Goal: Check status: Check status

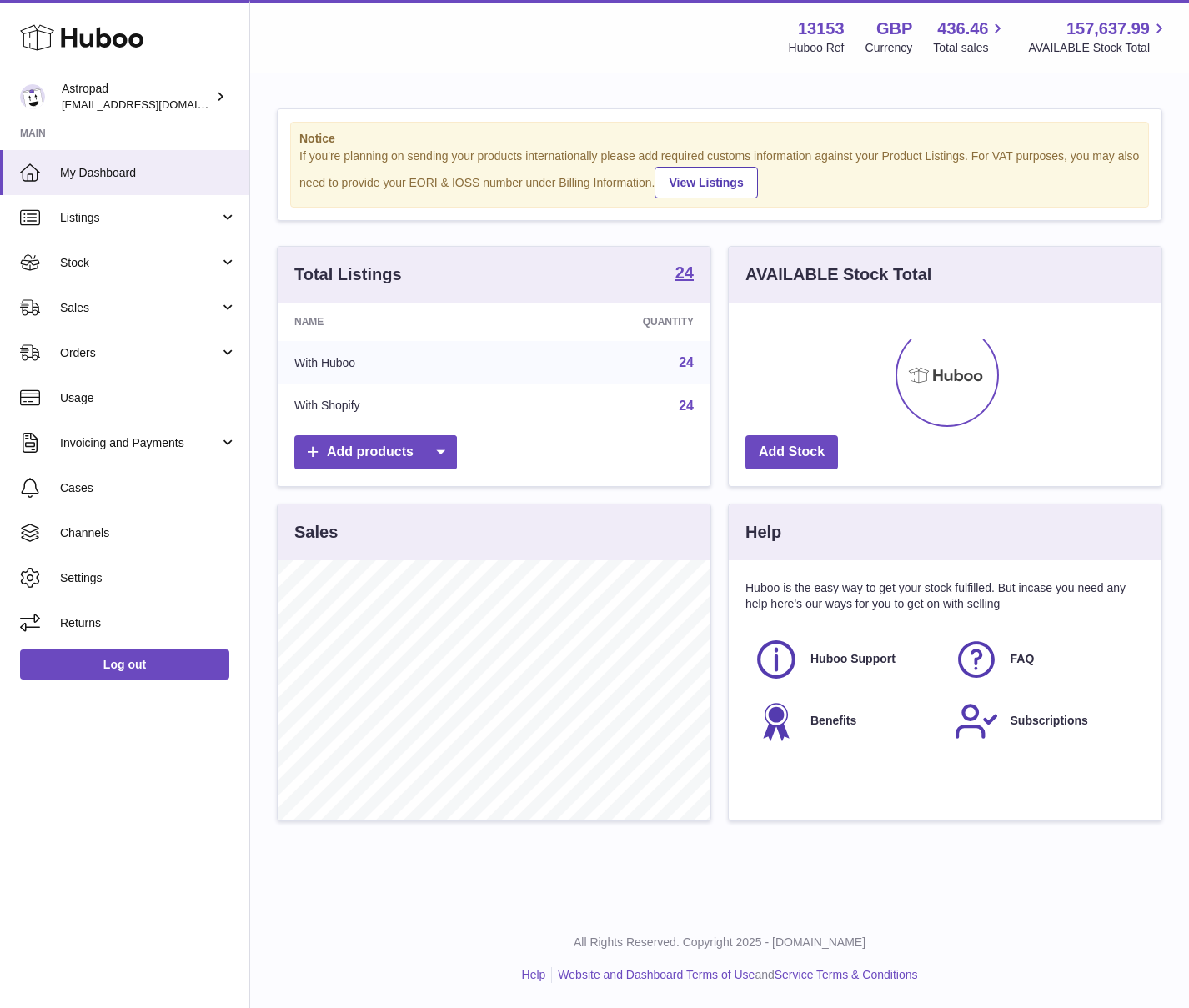
scroll to position [260, 433]
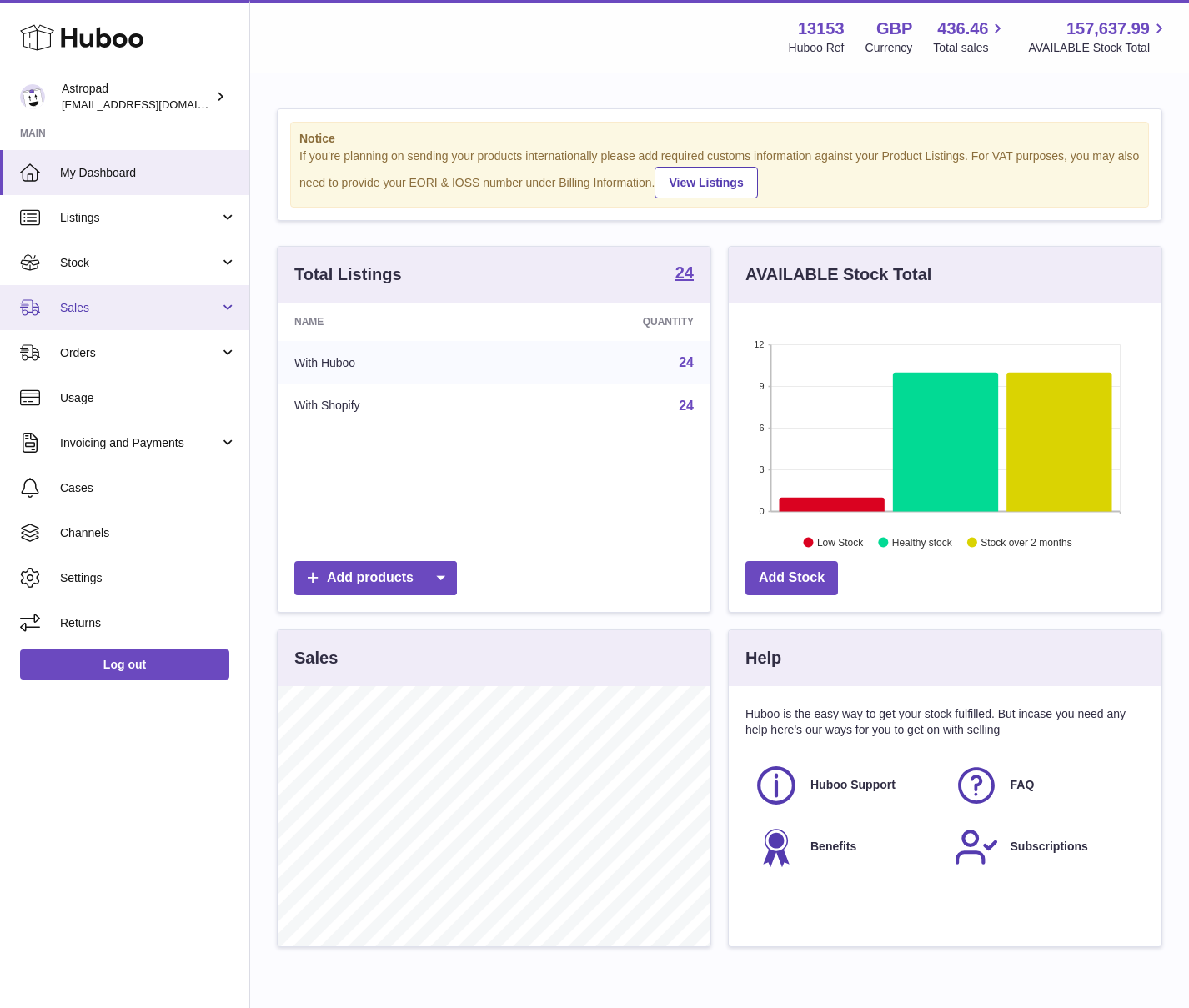
click at [112, 307] on span "Sales" at bounding box center [140, 308] width 160 height 16
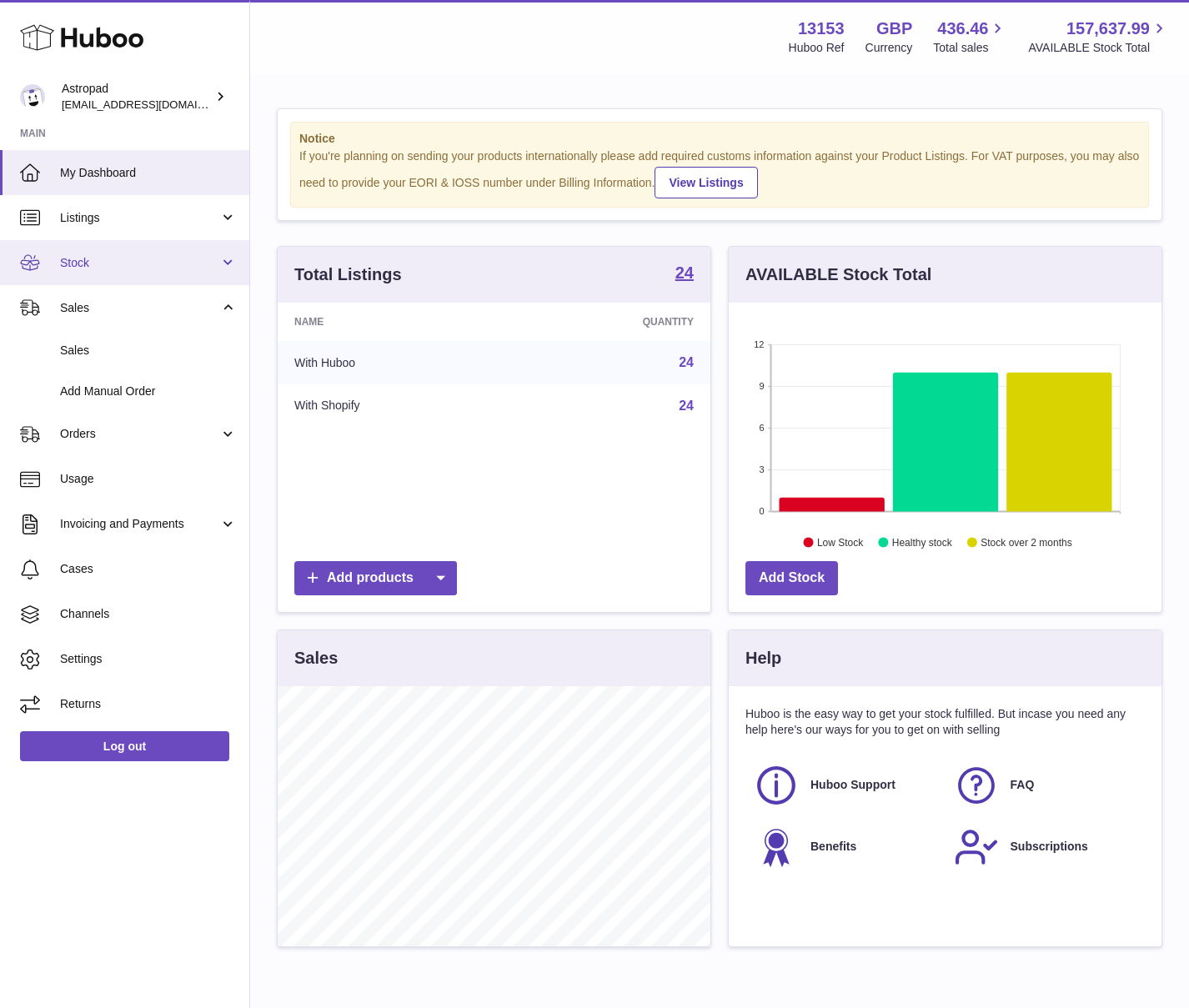
click at [87, 260] on span "Stock" at bounding box center [140, 263] width 160 height 16
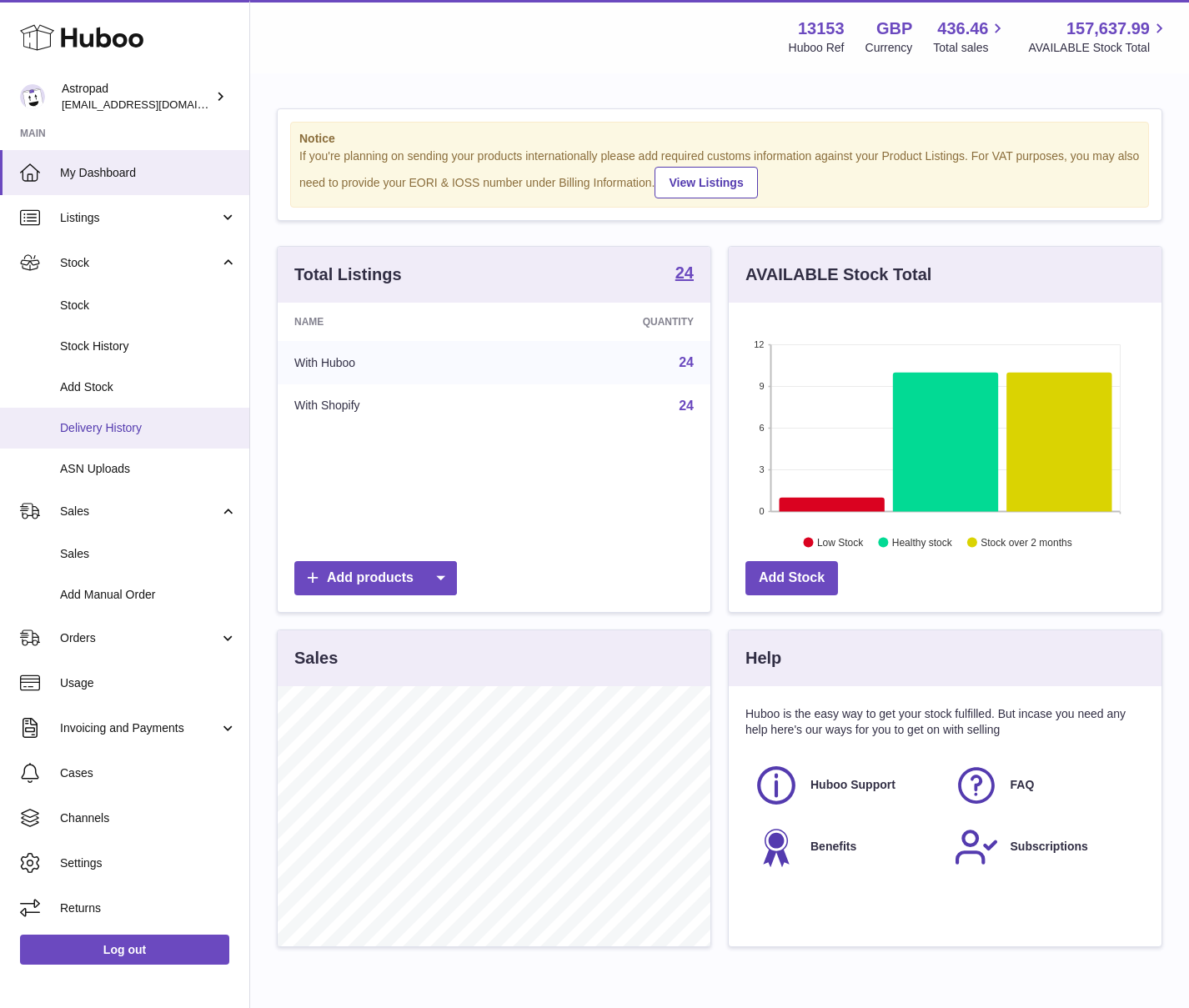
click at [125, 426] on span "Delivery History" at bounding box center [149, 428] width 176 height 16
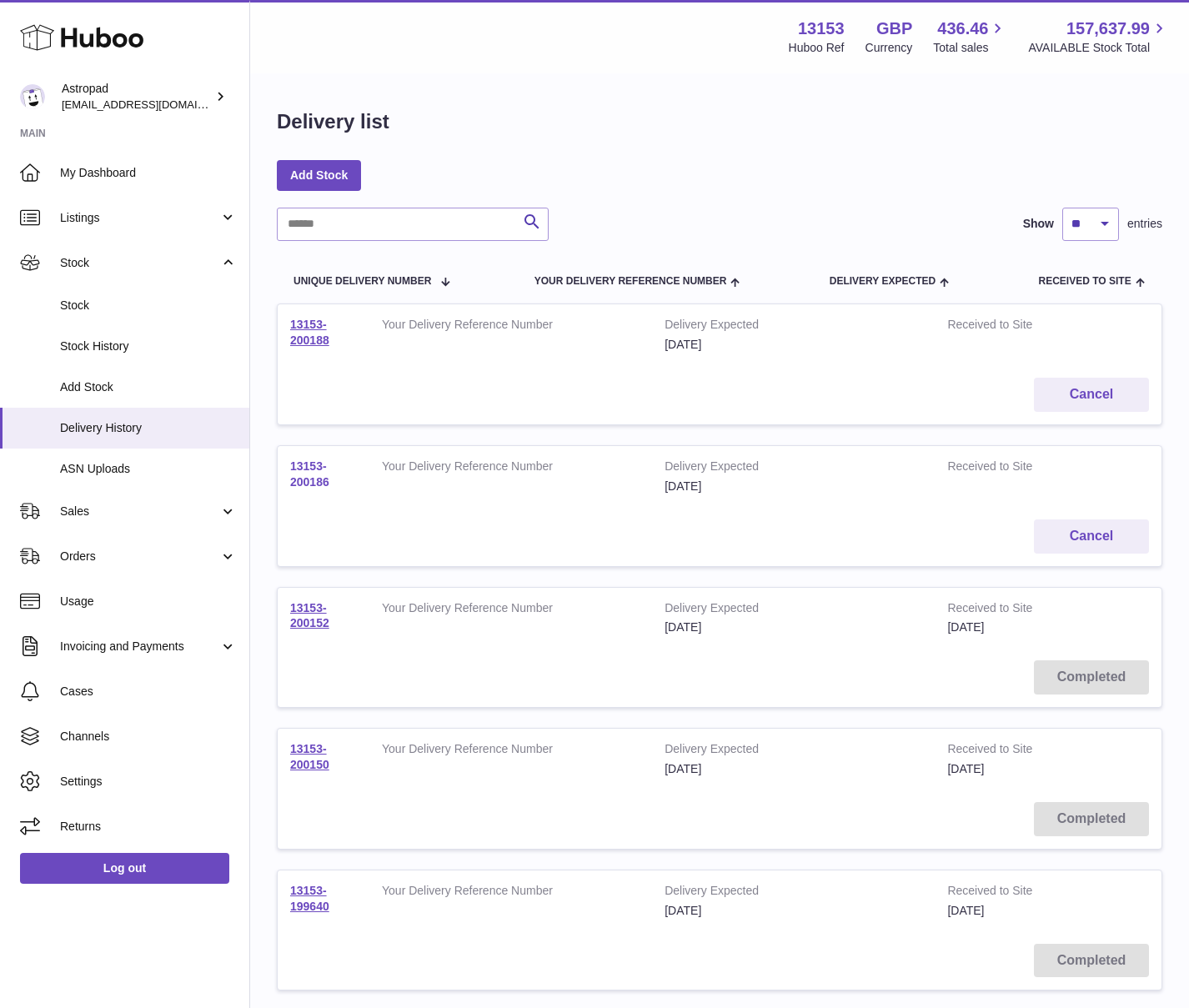
click at [314, 487] on link "13153-200186" at bounding box center [310, 474] width 40 height 29
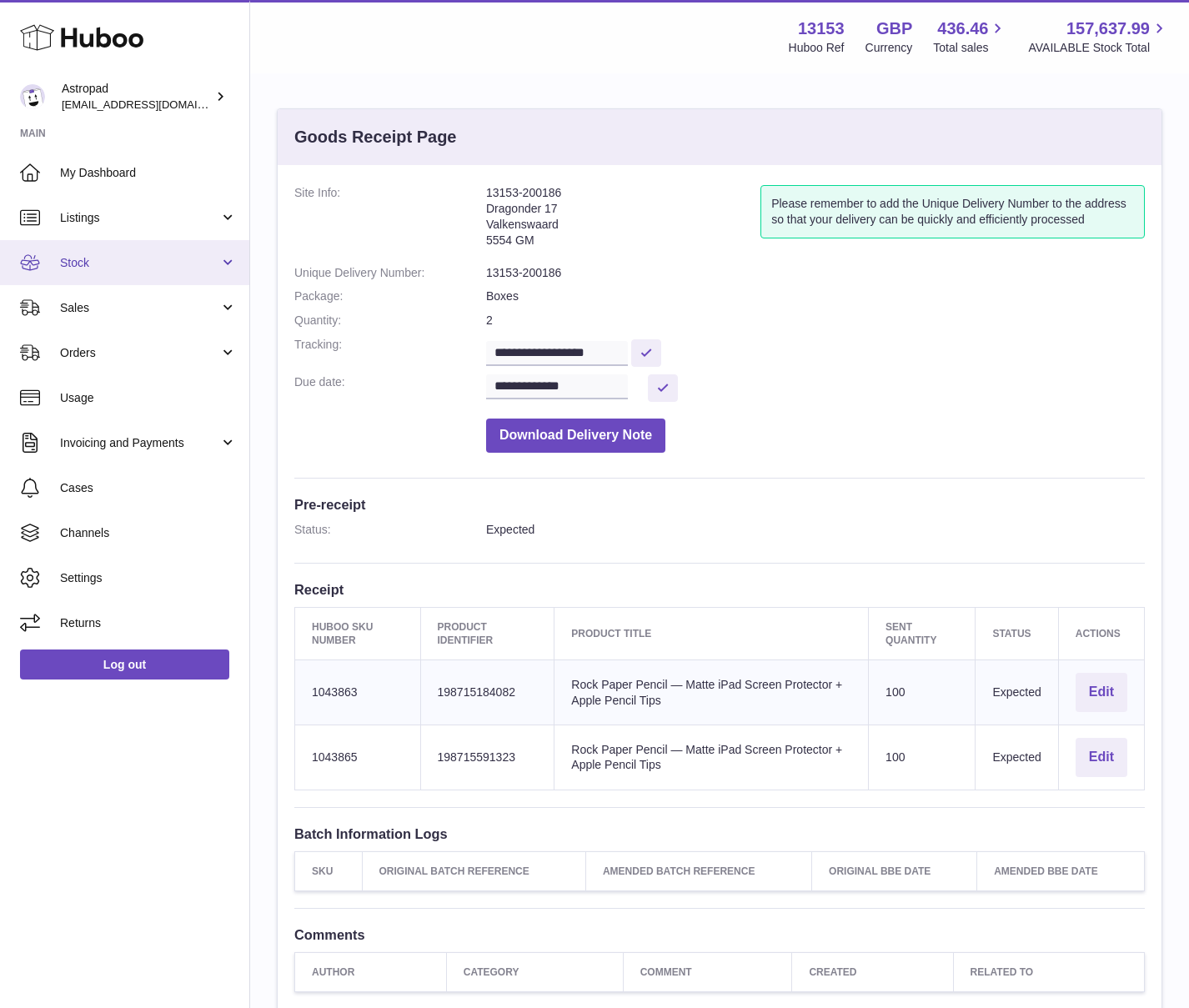
click at [94, 262] on span "Stock" at bounding box center [140, 263] width 160 height 16
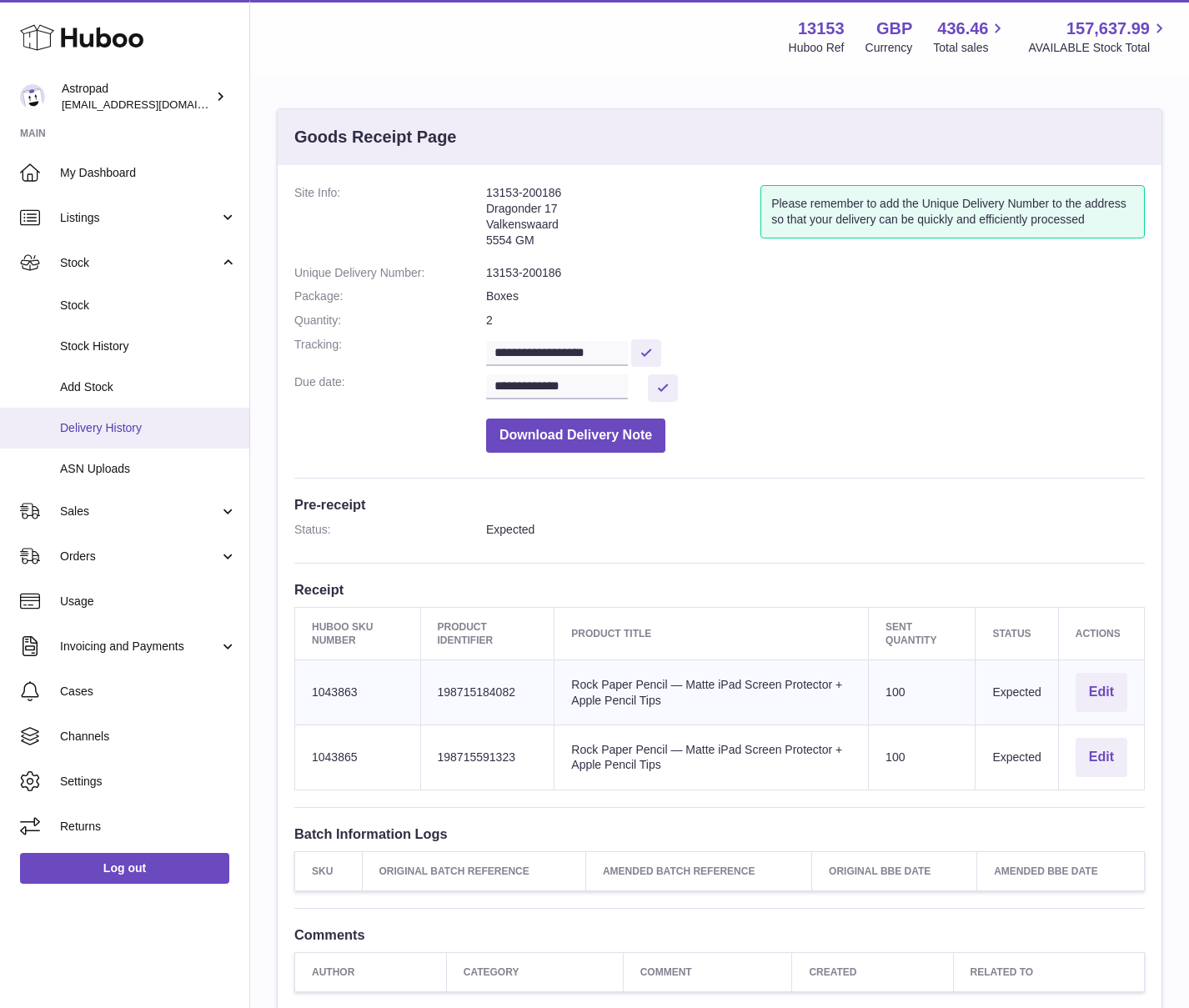
click at [126, 427] on span "Delivery History" at bounding box center [149, 428] width 176 height 16
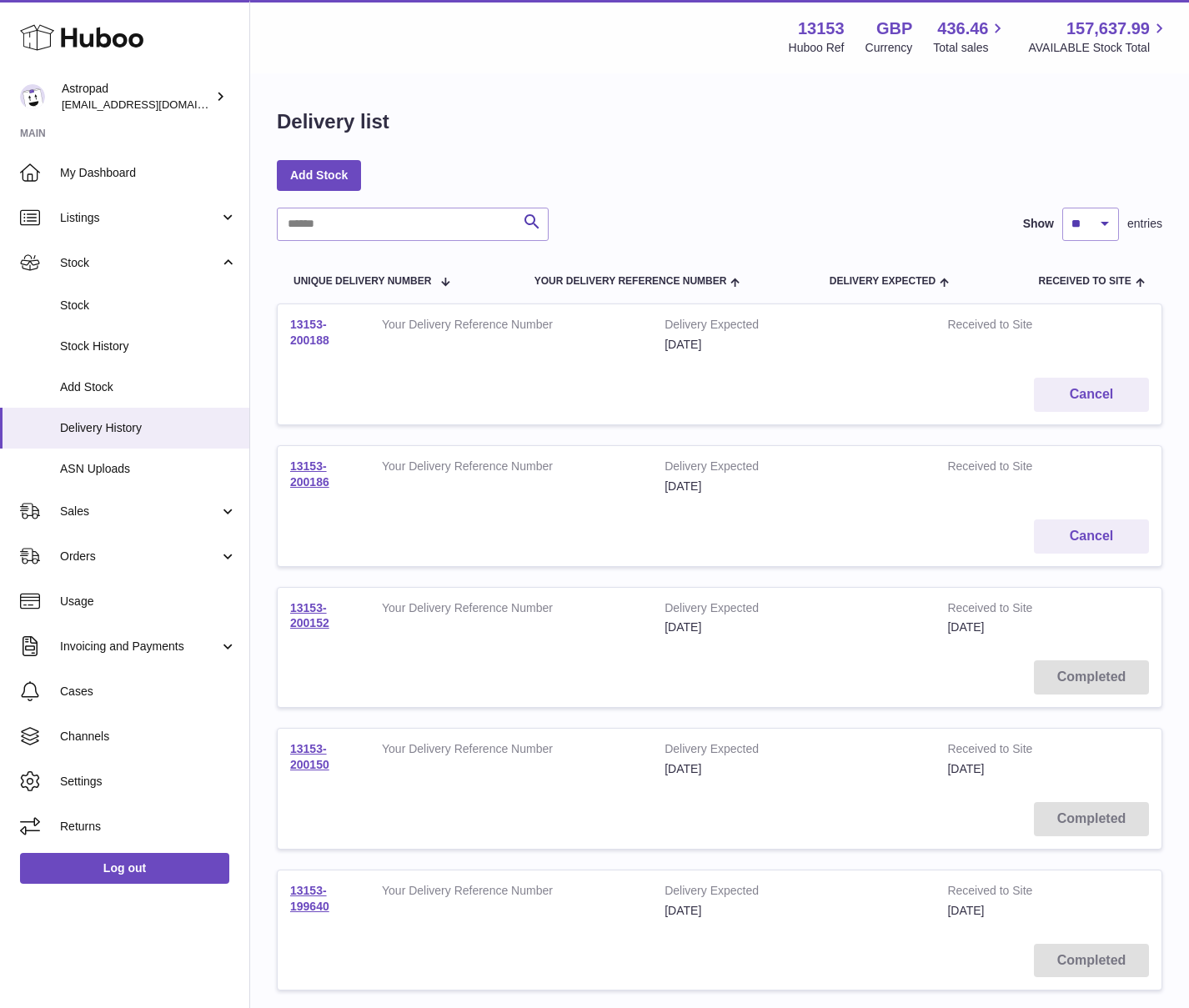
click at [293, 342] on link "13153-200188" at bounding box center [310, 332] width 40 height 29
